Goal: Entertainment & Leisure: Consume media (video, audio)

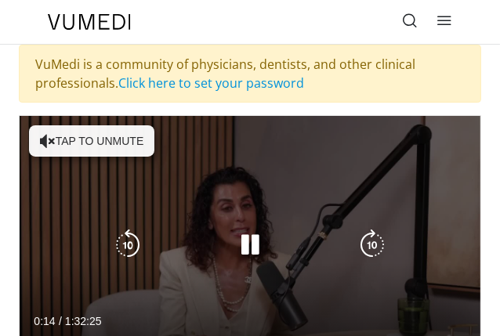
drag, startPoint x: 261, startPoint y: 148, endPoint x: 87, endPoint y: 143, distance: 174.0
click at [87, 143] on button "Tap to unmute" at bounding box center [91, 140] width 125 height 31
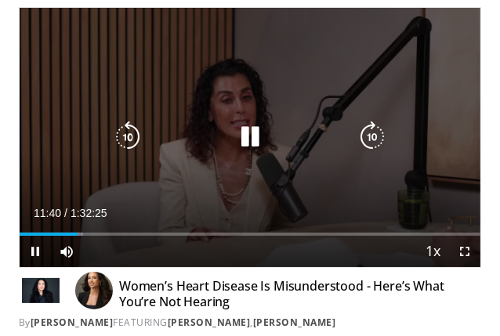
scroll to position [156, 0]
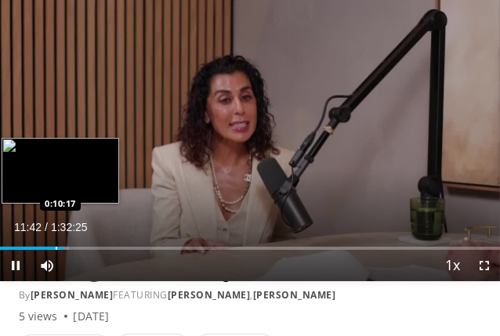
click at [56, 248] on div "Progress Bar" at bounding box center [57, 248] width 2 height 3
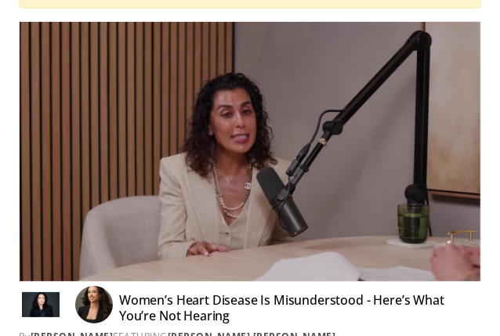
scroll to position [78, 0]
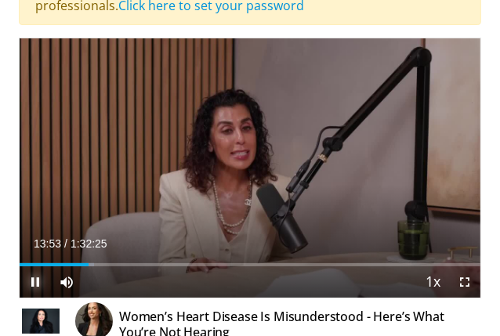
click at [30, 280] on span "Video Player" at bounding box center [35, 281] width 31 height 31
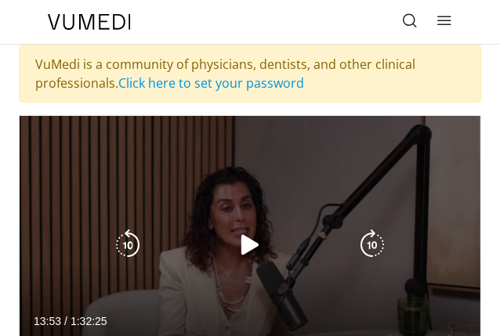
click at [251, 246] on icon "Video Player" at bounding box center [249, 245] width 31 height 31
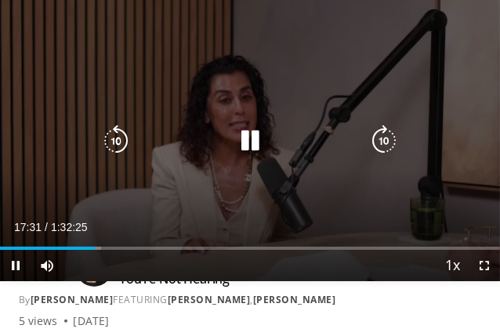
scroll to position [156, 0]
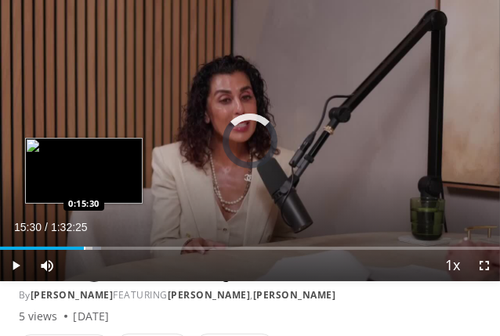
click at [83, 247] on div "0:15:30" at bounding box center [42, 248] width 84 height 3
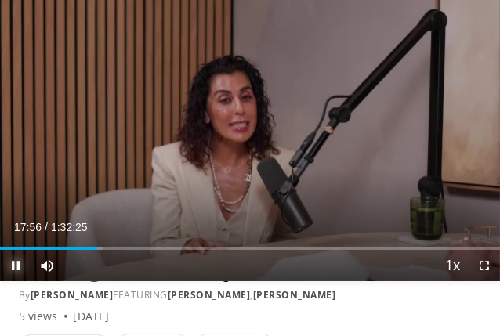
click at [12, 266] on span "Video Player" at bounding box center [15, 265] width 31 height 31
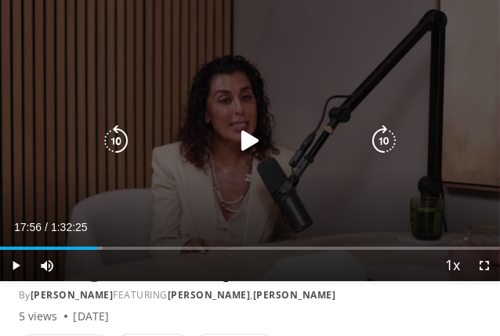
click at [244, 141] on icon "Video Player" at bounding box center [249, 140] width 31 height 31
click at [248, 136] on icon "Video Player" at bounding box center [249, 140] width 31 height 31
